Goal: Check status: Check status

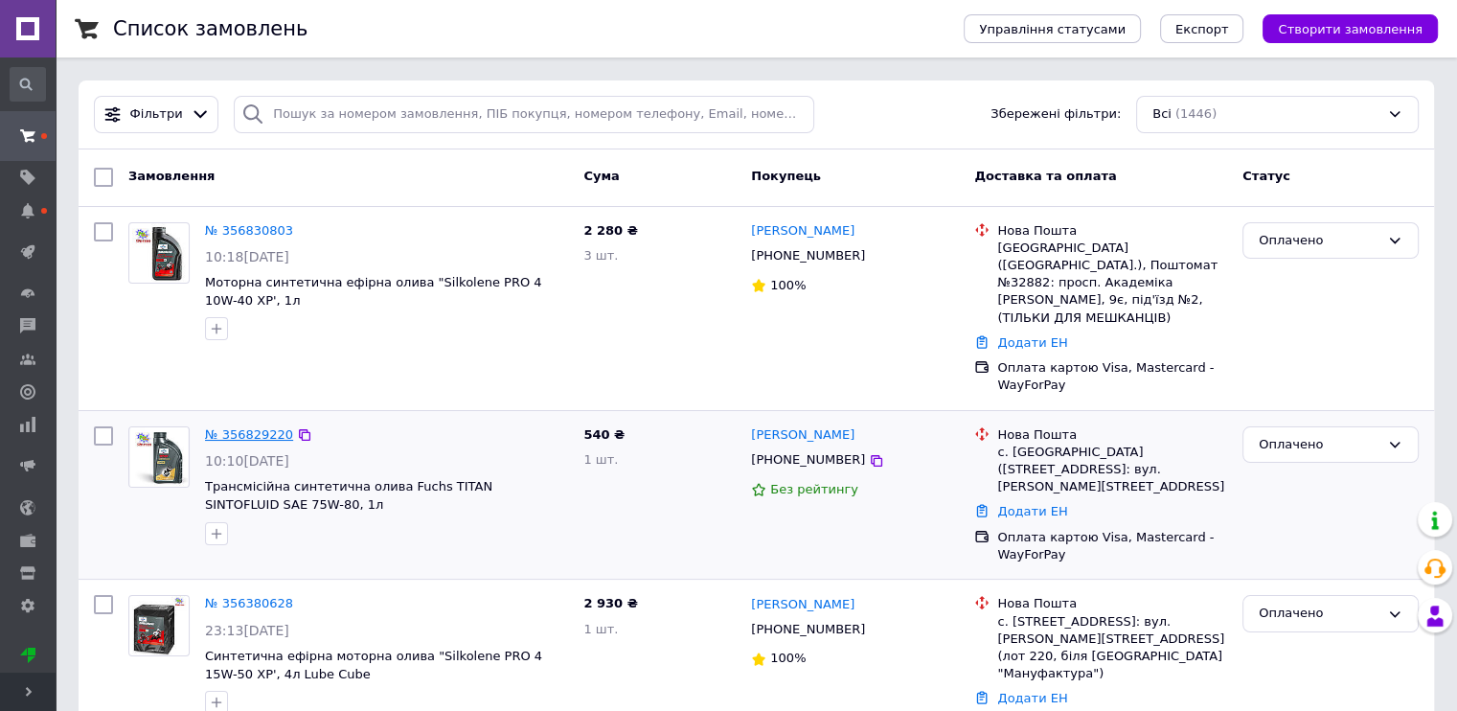
click at [253, 427] on link "№ 356829220" at bounding box center [249, 434] width 88 height 14
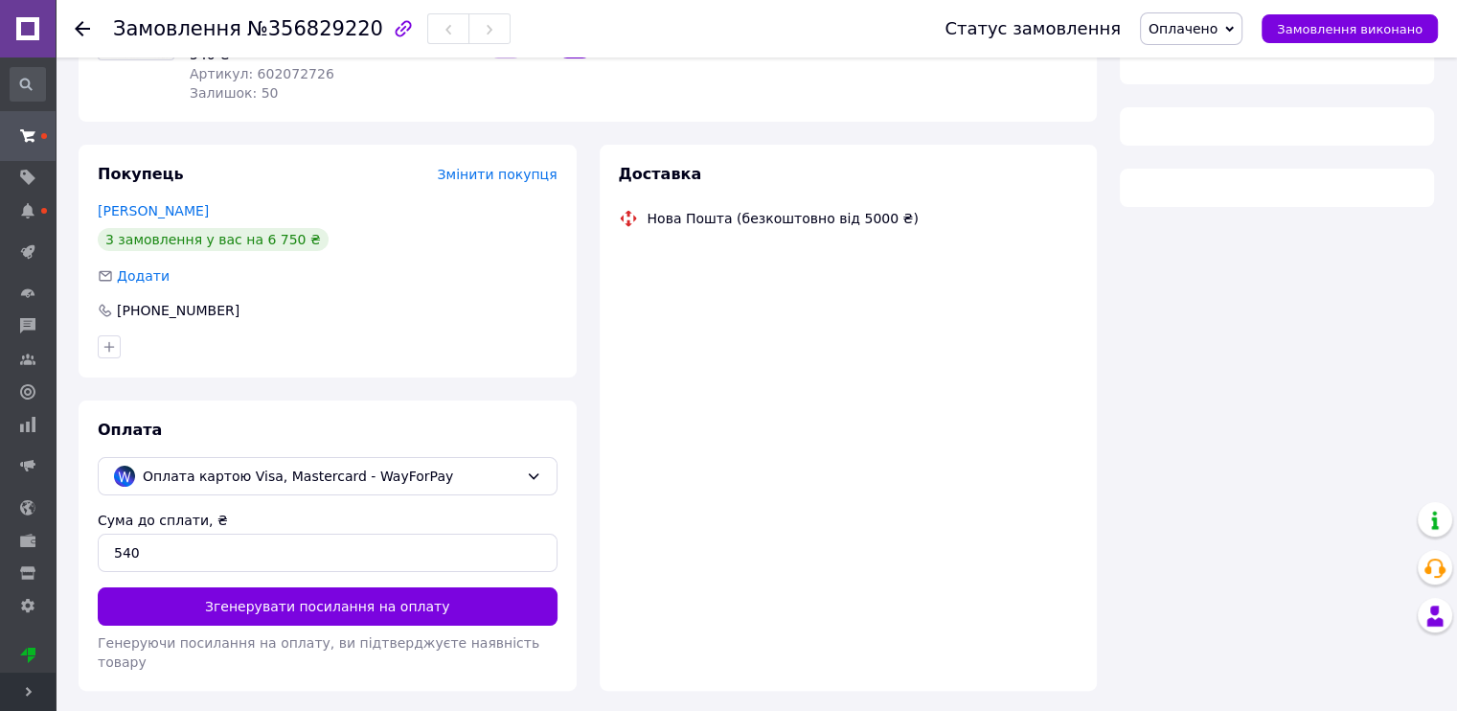
scroll to position [282, 0]
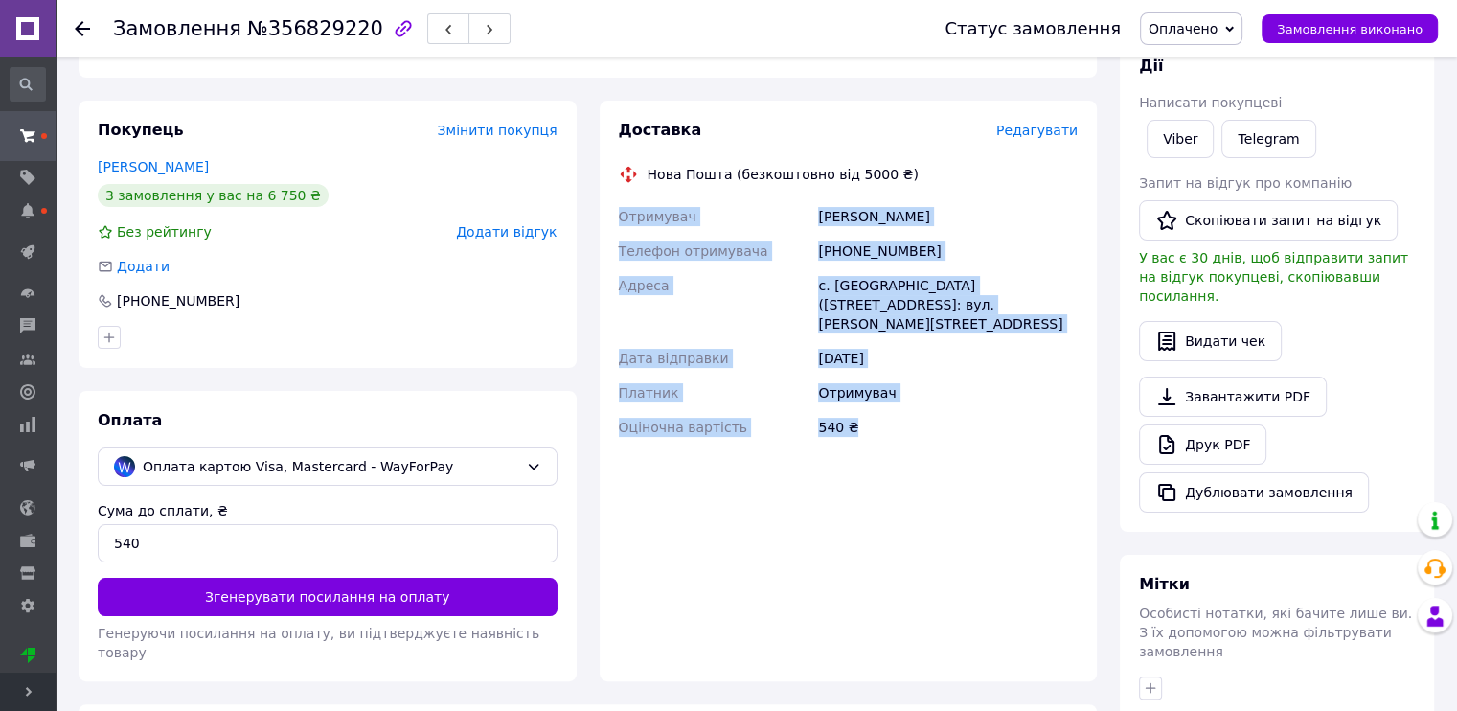
drag, startPoint x: 620, startPoint y: 212, endPoint x: 876, endPoint y: 440, distance: 343.2
click at [876, 440] on div "Отримувач [PERSON_NAME] отримувача [PHONE_NUMBER] Адреса [PERSON_NAME]. [GEOGRA…" at bounding box center [848, 321] width 467 height 245
copy div "Отримувач [PERSON_NAME] отримувача [PHONE_NUMBER] Адреса [PERSON_NAME]. [GEOGRA…"
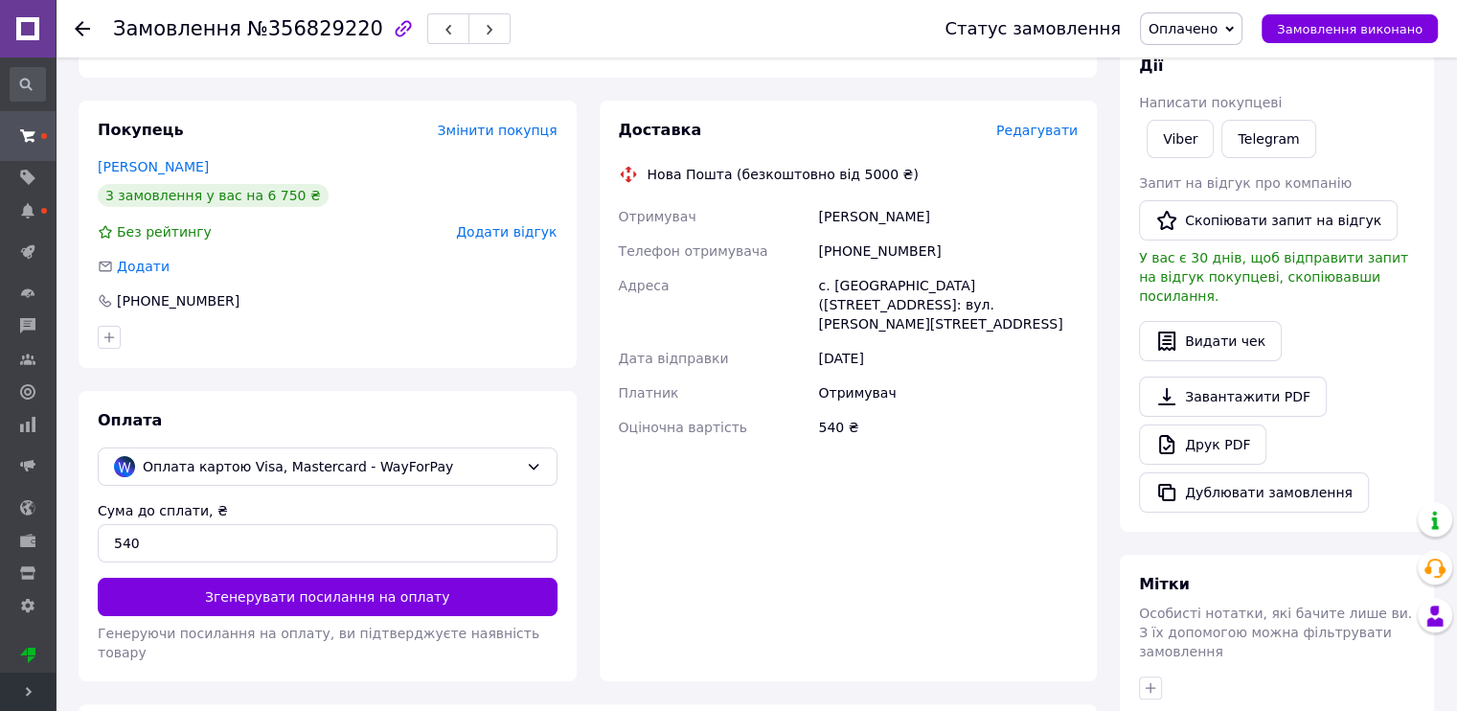
click at [79, 27] on use at bounding box center [82, 28] width 15 height 15
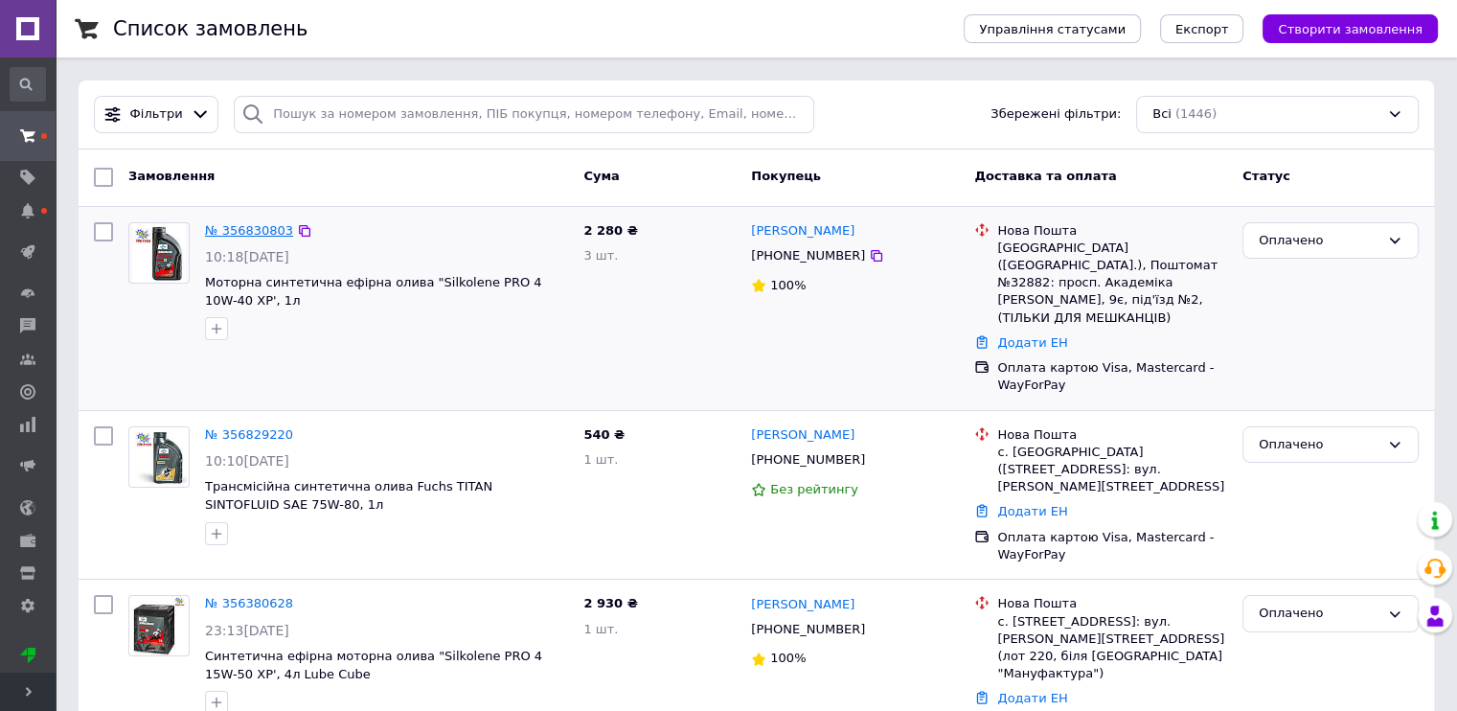
click at [214, 232] on link "№ 356830803" at bounding box center [249, 230] width 88 height 14
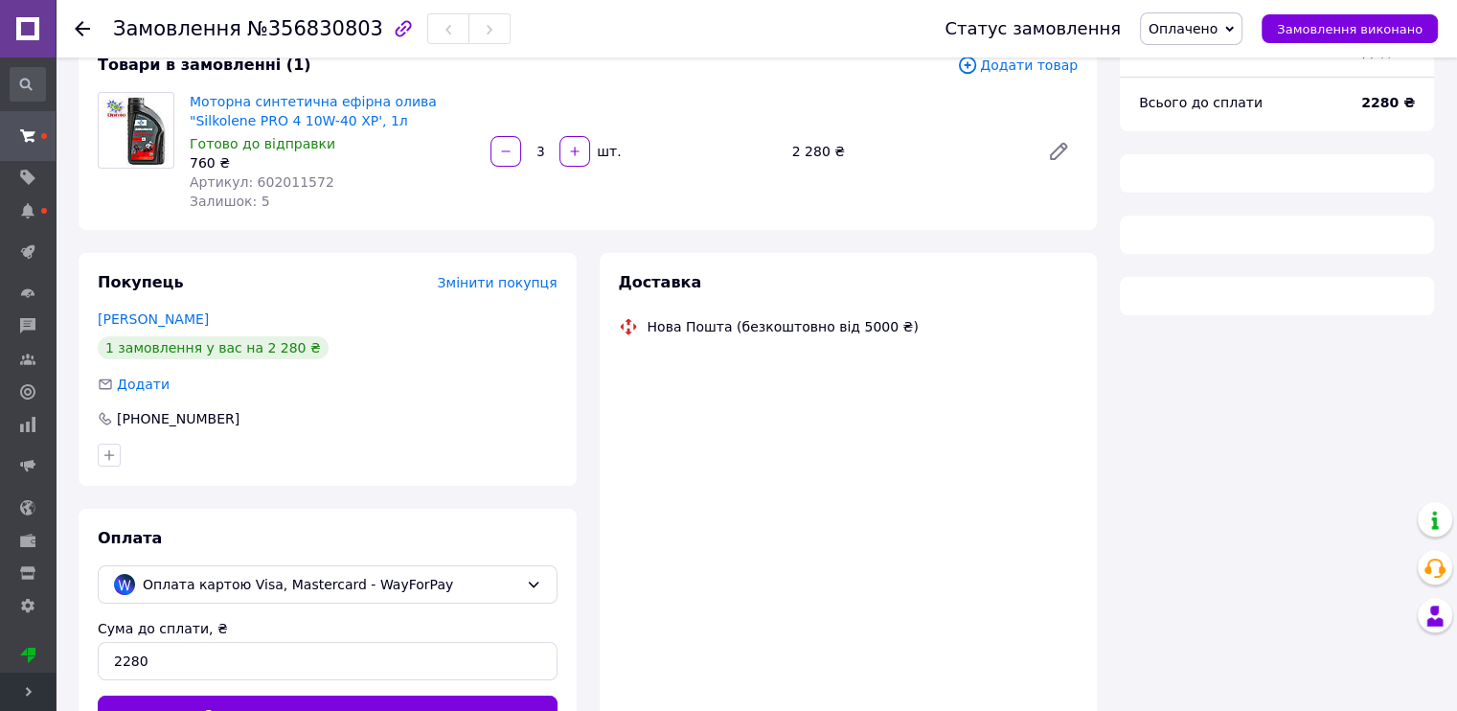
scroll to position [282, 0]
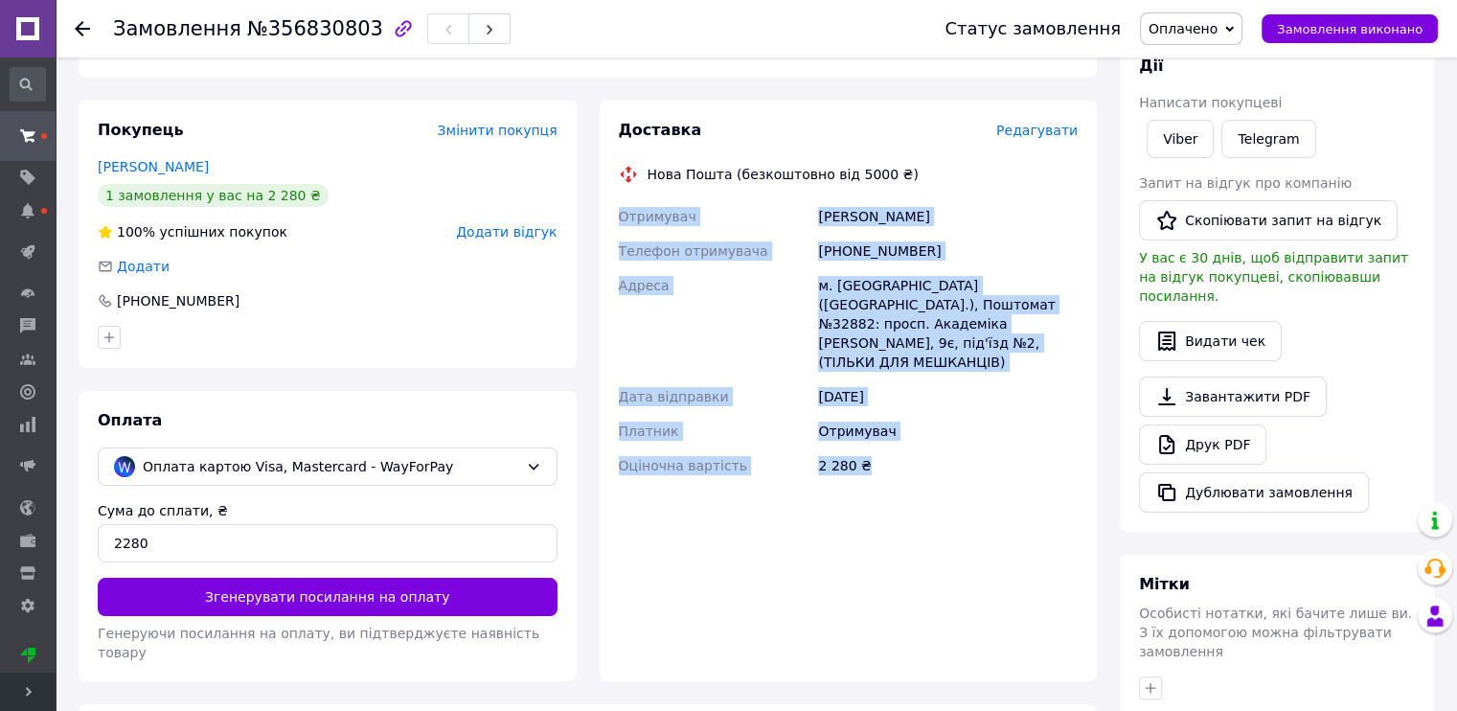
drag, startPoint x: 619, startPoint y: 215, endPoint x: 896, endPoint y: 433, distance: 353.3
click at [896, 433] on div "Отримувач [PERSON_NAME] Телефон отримувача [PHONE_NUMBER] [PERSON_NAME] [GEOGRA…" at bounding box center [848, 340] width 467 height 283
copy div "Отримувач [PERSON_NAME] Телефон отримувача [PHONE_NUMBER] [PERSON_NAME] [GEOGRA…"
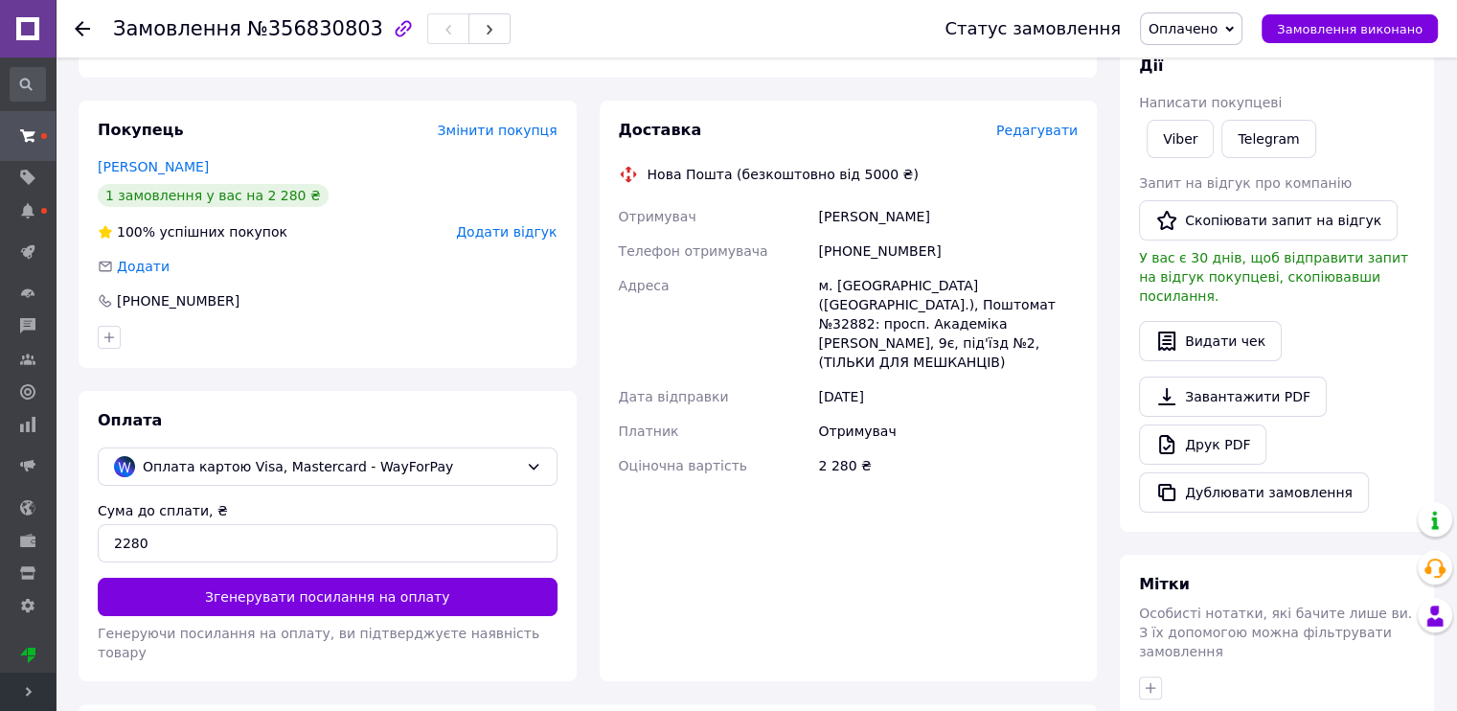
click at [76, 25] on icon at bounding box center [82, 28] width 15 height 15
